Goal: Task Accomplishment & Management: Complete application form

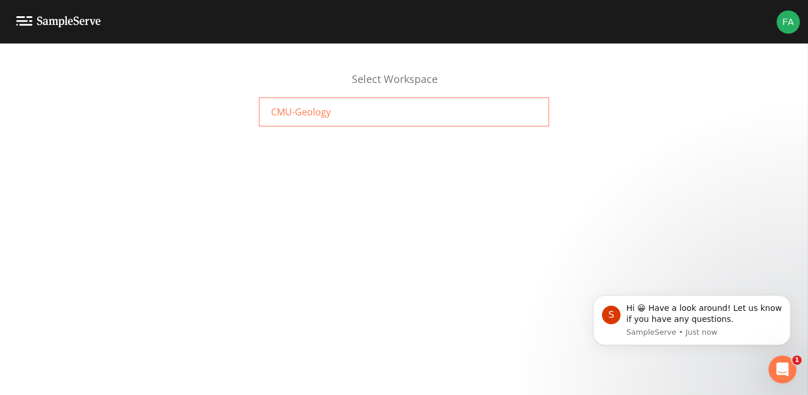
click at [477, 116] on div "CMU-Geology" at bounding box center [404, 112] width 290 height 29
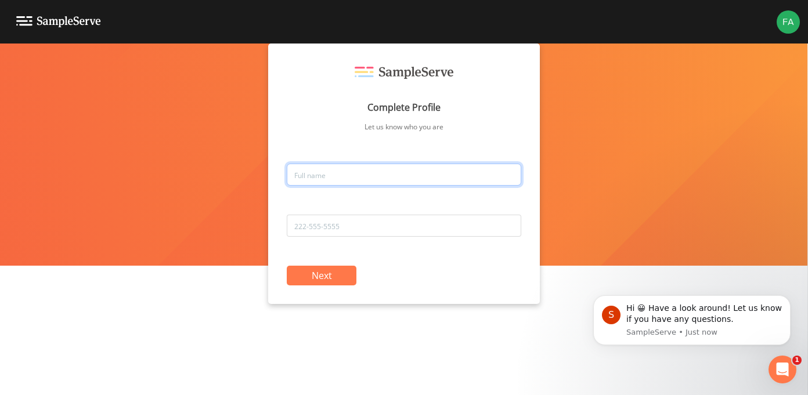
click at [390, 167] on input "text" at bounding box center [404, 175] width 235 height 22
type input "Makayla"
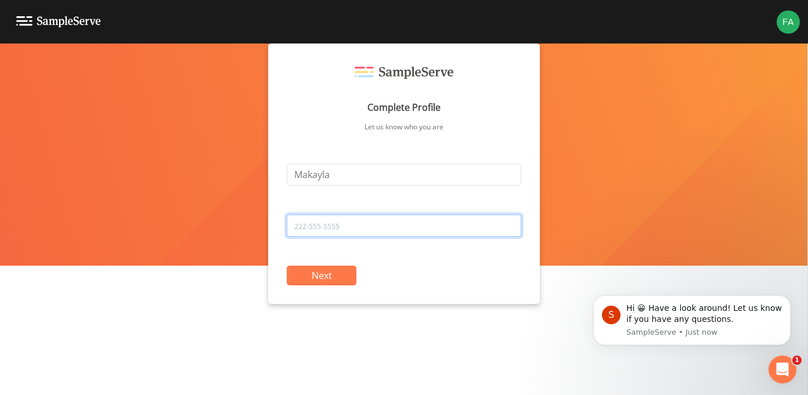
click at [367, 224] on input "tel" at bounding box center [404, 226] width 235 height 22
type input "989-544-9285"
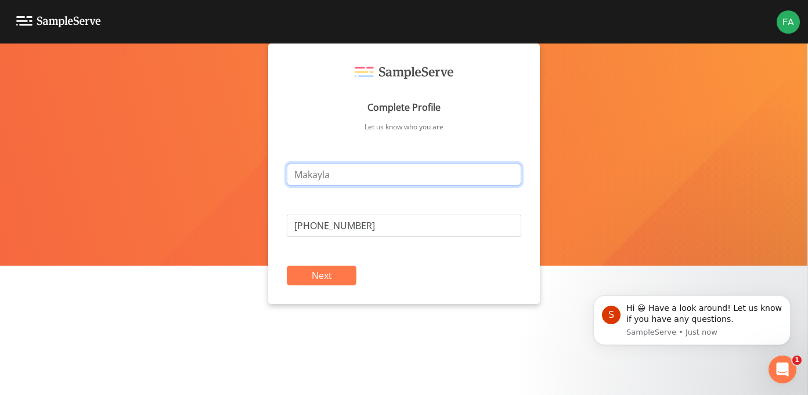
click at [353, 176] on input "Makayla" at bounding box center [404, 175] width 235 height 22
type input "Makayla Farrell"
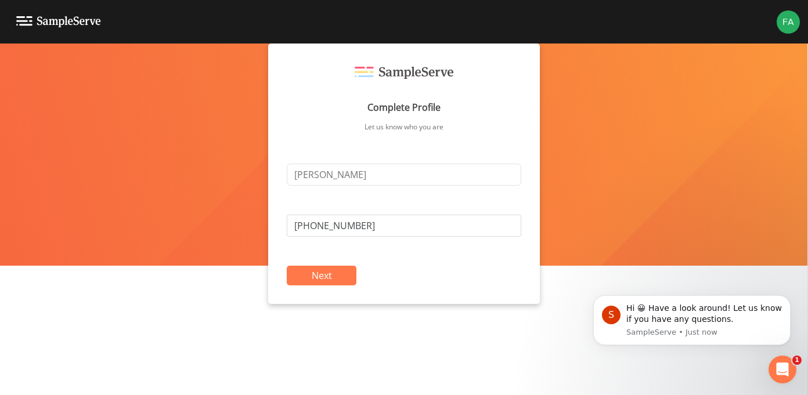
click at [340, 277] on button "Next" at bounding box center [322, 276] width 70 height 20
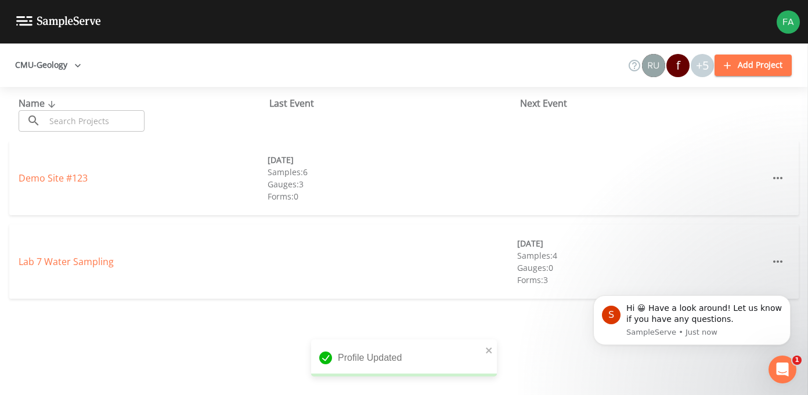
click at [702, 67] on div "+5" at bounding box center [702, 65] width 23 height 23
click at [787, 298] on icon "Dismiss notification" at bounding box center [787, 299] width 4 height 4
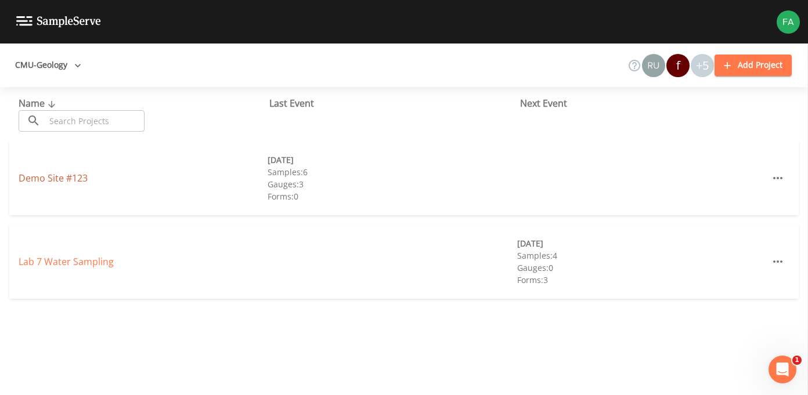
click at [47, 179] on link "Demo Site #123" at bounding box center [53, 178] width 69 height 13
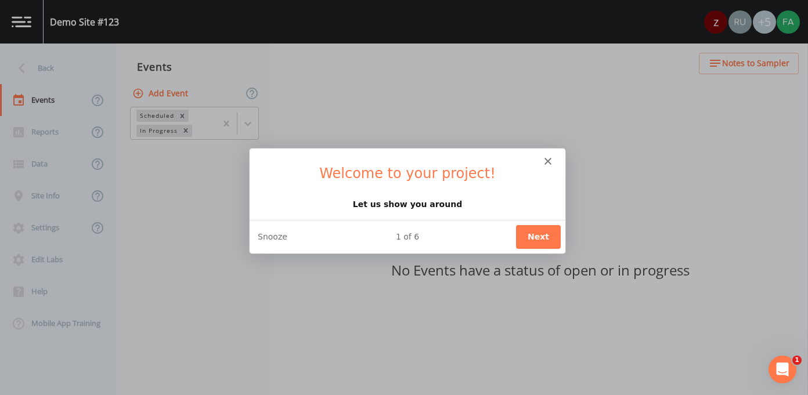
click at [546, 160] on icon "Close" at bounding box center [547, 160] width 7 height 7
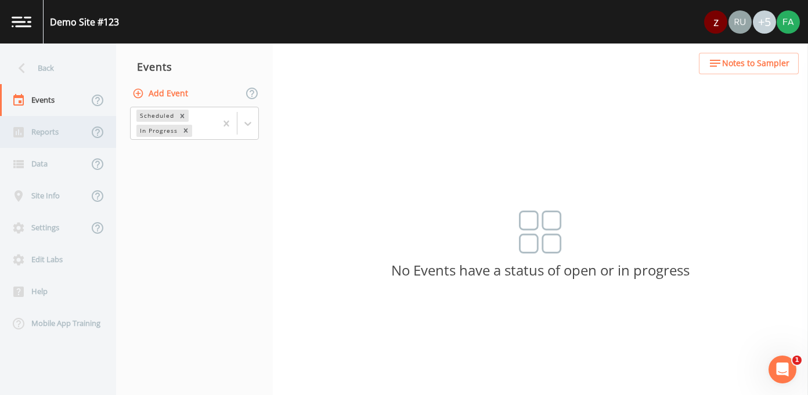
click at [56, 131] on div "Reports" at bounding box center [44, 132] width 88 height 32
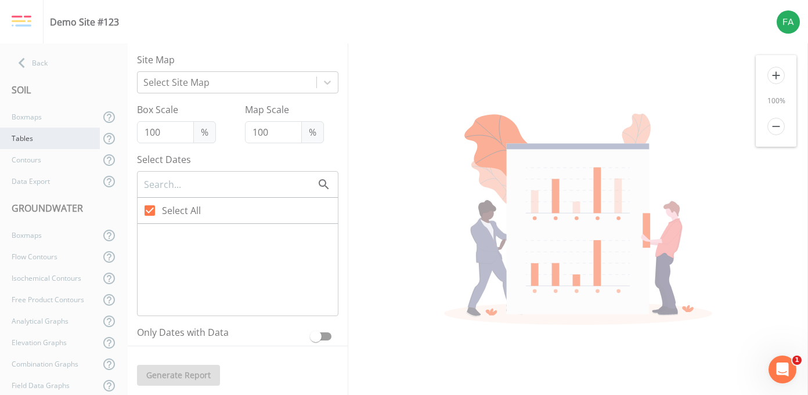
checkbox input "false"
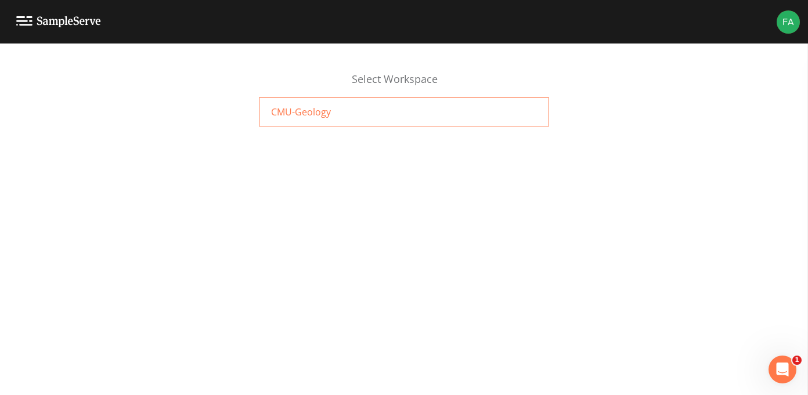
click at [334, 116] on div "CMU-Geology" at bounding box center [404, 112] width 290 height 29
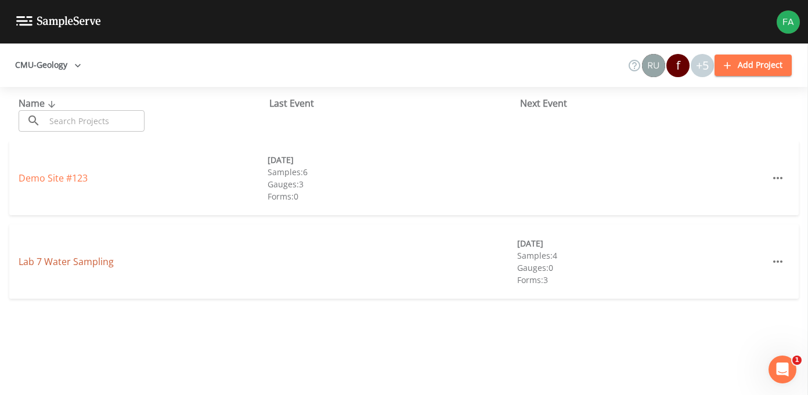
click at [81, 265] on link "Lab 7 Water Sampling" at bounding box center [66, 261] width 95 height 13
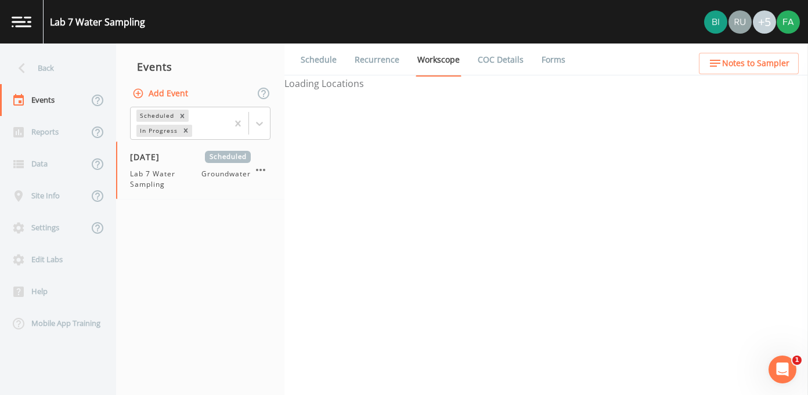
select select "d1353bd6-e69c-47f2-b562-038a0934dacb"
select select "4f082be6-97a7-4f70-a81f-c26a4e896ad7"
select select "d1353bd6-e69c-47f2-b562-038a0934dacb"
select select "c14d9324-becb-4ea0-98f1-e3e32f7d7f7a"
